Goal: Navigation & Orientation: Find specific page/section

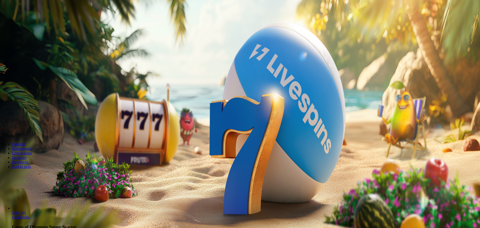
click at [29, 20] on span "Kirjaudu" at bounding box center [35, 18] width 12 height 4
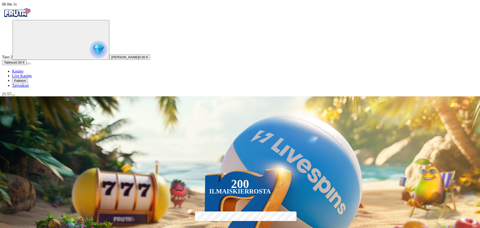
click at [13, 96] on span "menu icon" at bounding box center [13, 96] width 0 height 0
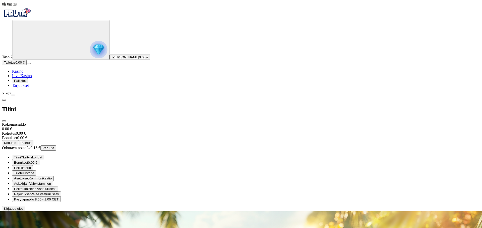
click at [4, 121] on span "close icon" at bounding box center [4, 121] width 0 height 0
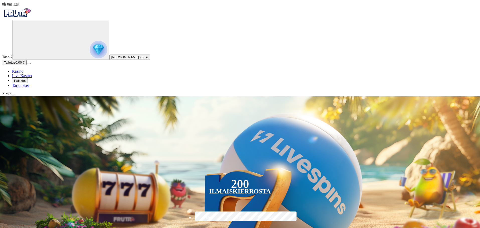
click at [13, 96] on span "menu icon" at bounding box center [13, 96] width 0 height 0
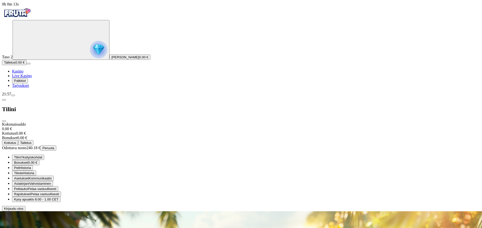
click at [4, 121] on span "close icon" at bounding box center [4, 121] width 0 height 0
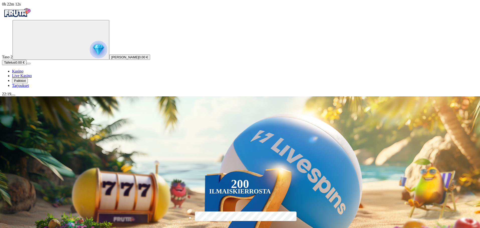
click at [13, 96] on span "menu icon" at bounding box center [13, 96] width 0 height 0
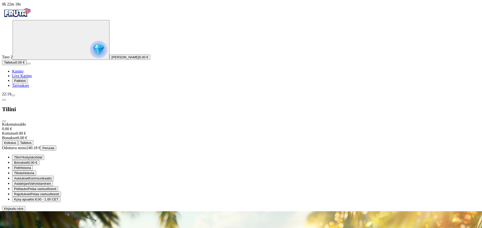
click at [4, 121] on span "close icon" at bounding box center [4, 121] width 0 height 0
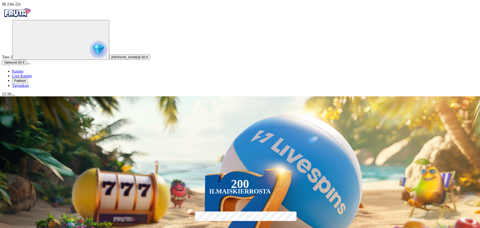
drag, startPoint x: 51, startPoint y: 221, endPoint x: 48, endPoint y: 219, distance: 3.4
click at [15, 96] on button "menu" at bounding box center [13, 96] width 4 height 2
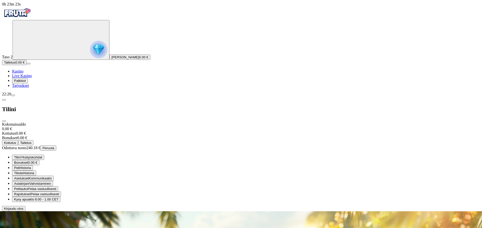
click at [13, 96] on span "menu icon" at bounding box center [13, 96] width 0 height 0
click at [4, 121] on span "close icon" at bounding box center [4, 121] width 0 height 0
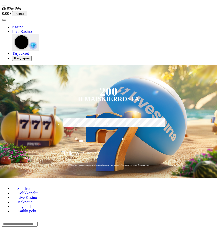
click at [4, 20] on span "user-circle icon" at bounding box center [4, 20] width 0 height 0
